Goal: Obtain resource: Obtain resource

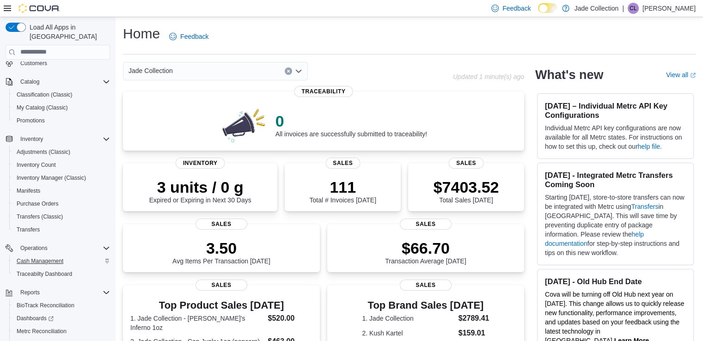
scroll to position [56, 0]
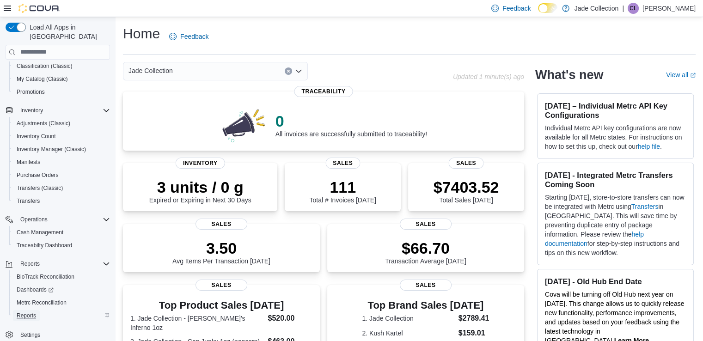
click at [39, 310] on link "Reports" at bounding box center [26, 315] width 27 height 11
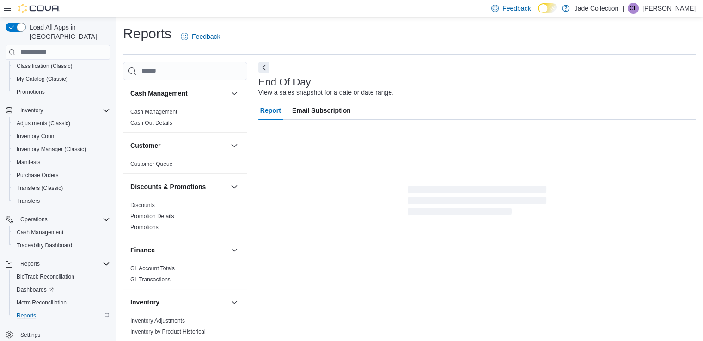
click at [316, 111] on span "Email Subscription" at bounding box center [321, 110] width 59 height 18
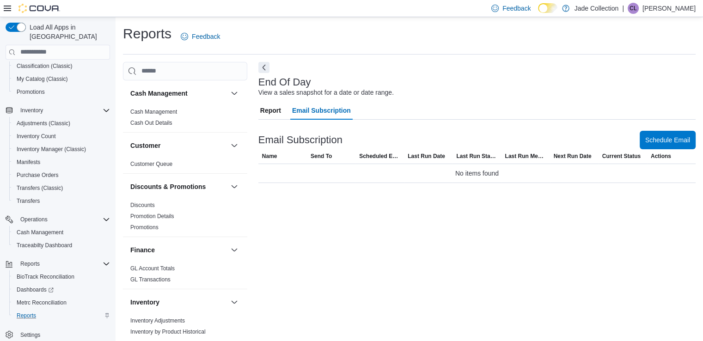
click at [276, 113] on span "Report" at bounding box center [270, 110] width 21 height 18
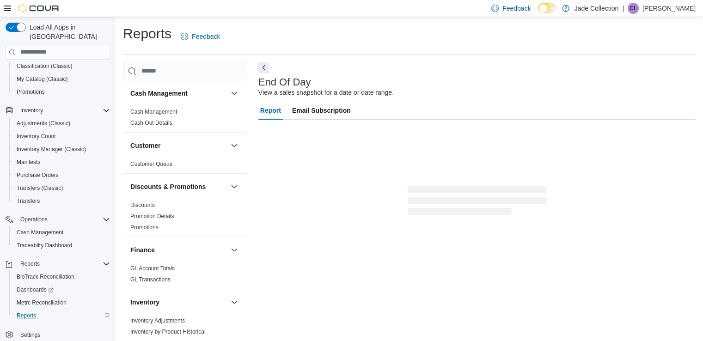
scroll to position [2, 0]
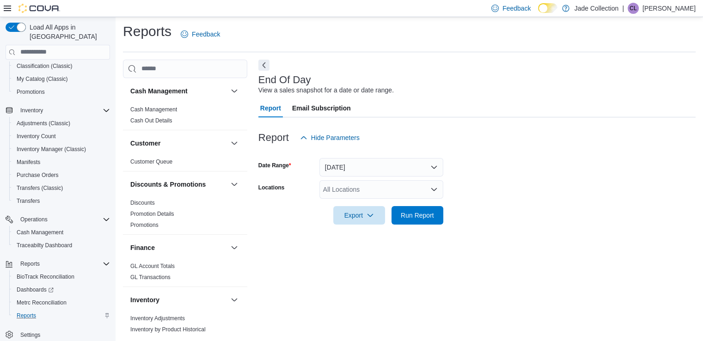
click at [369, 191] on div "All Locations" at bounding box center [381, 189] width 124 height 18
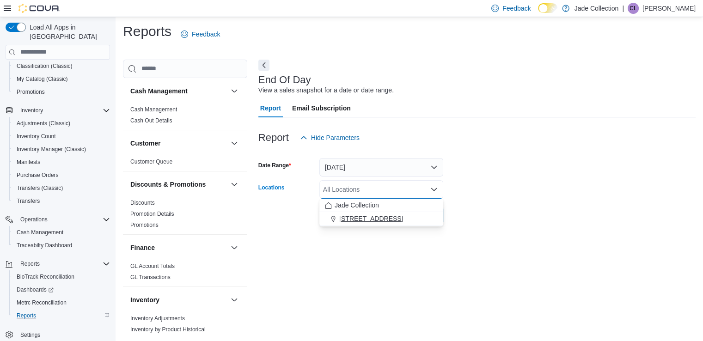
click at [363, 218] on span "[STREET_ADDRESS]" at bounding box center [371, 218] width 64 height 9
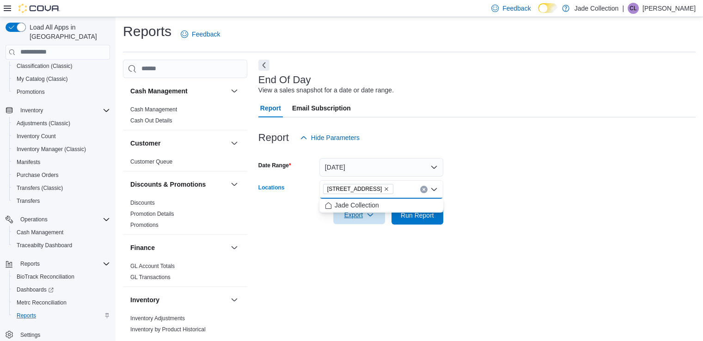
click at [366, 218] on span "Export" at bounding box center [359, 215] width 41 height 18
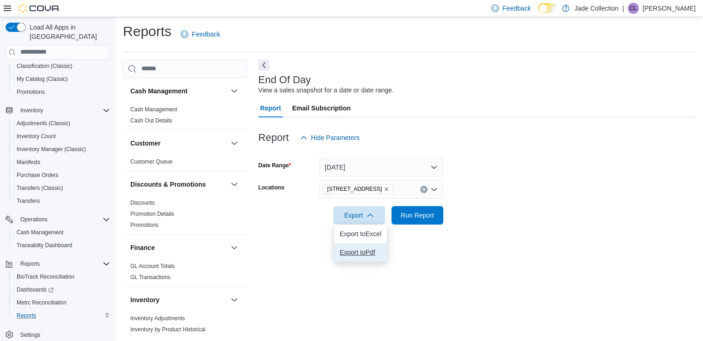
click at [371, 252] on span "Export to Pdf" at bounding box center [361, 252] width 42 height 7
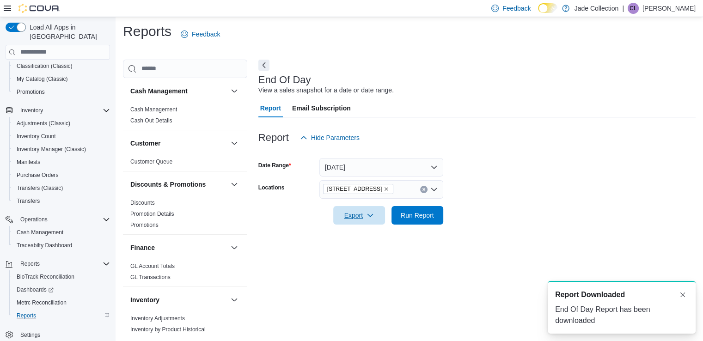
scroll to position [0, 0]
